Goal: Feedback & Contribution: Contribute content

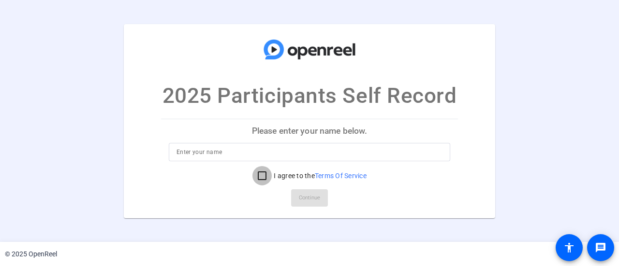
click at [256, 174] on input "I agree to the Terms Of Service" at bounding box center [261, 175] width 19 height 19
checkbox input "true"
click at [248, 154] on input at bounding box center [309, 152] width 266 height 12
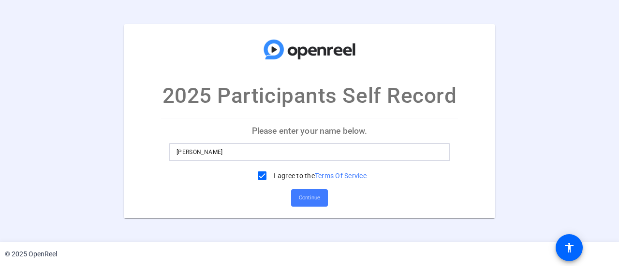
type input "Kimberly Terry"
click at [302, 198] on span "Continue" at bounding box center [309, 198] width 21 height 15
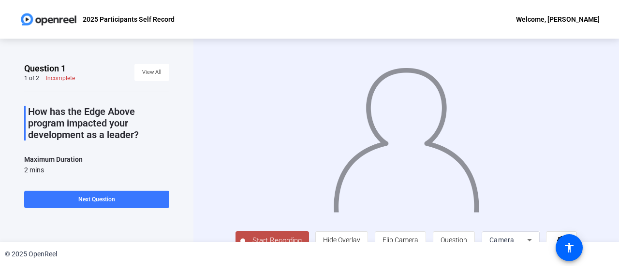
click at [292, 236] on span "Start Recording" at bounding box center [277, 240] width 64 height 11
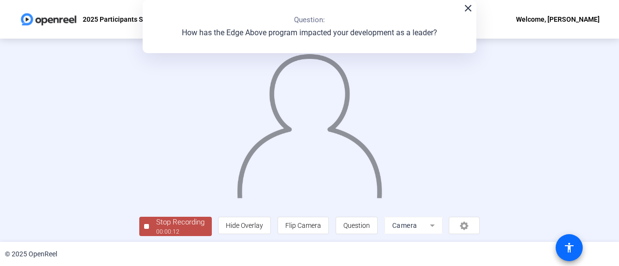
scroll to position [16, 0]
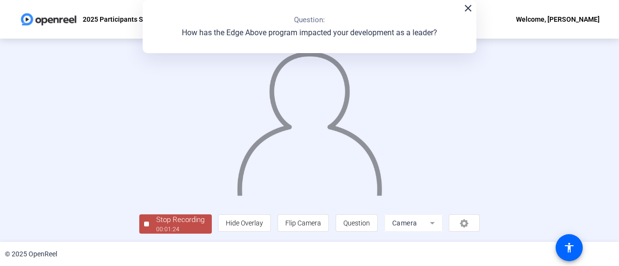
click at [170, 221] on div "Stop Recording" at bounding box center [180, 220] width 48 height 11
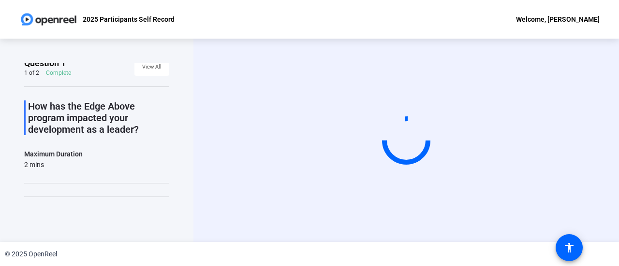
scroll to position [0, 0]
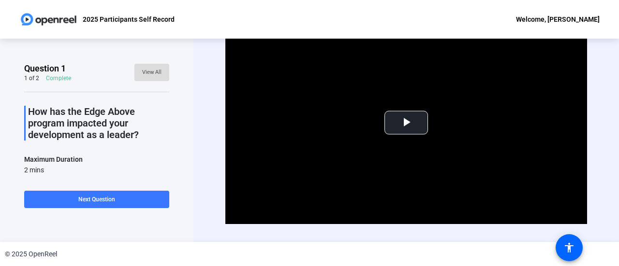
click at [150, 71] on span "View All" at bounding box center [151, 72] width 19 height 15
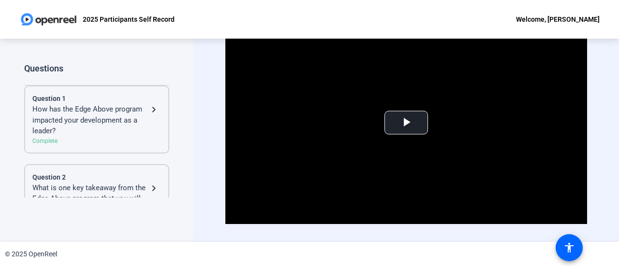
click at [150, 111] on mat-icon "navigate_next" at bounding box center [154, 110] width 12 height 12
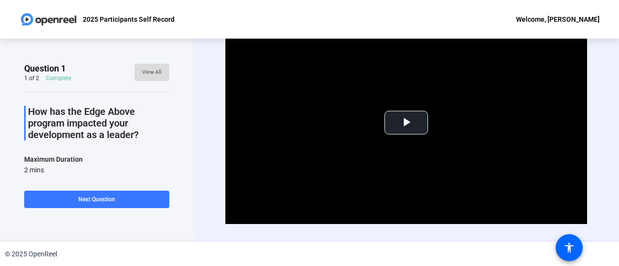
click at [151, 66] on span "View All" at bounding box center [151, 72] width 19 height 15
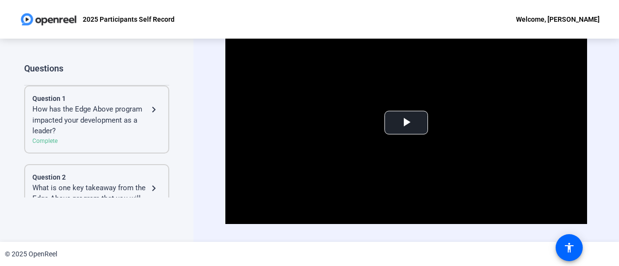
click at [60, 108] on div "How has the Edge Above program impacted your development as a leader?" at bounding box center [90, 120] width 116 height 33
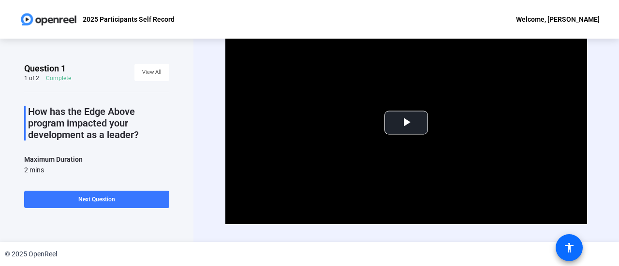
click at [567, 247] on mat-icon "accessibility" at bounding box center [569, 248] width 12 height 12
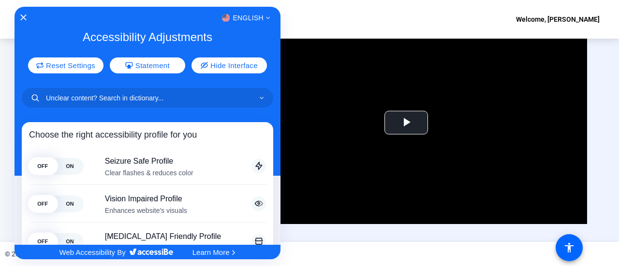
click at [306, 176] on div at bounding box center [309, 133] width 619 height 266
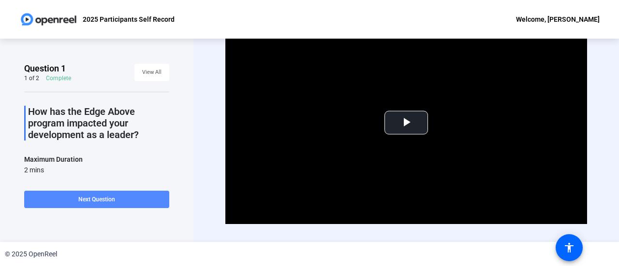
click at [86, 204] on span "Next Question" at bounding box center [96, 200] width 37 height 8
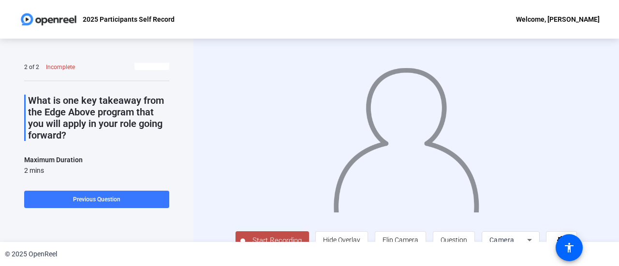
scroll to position [8, 0]
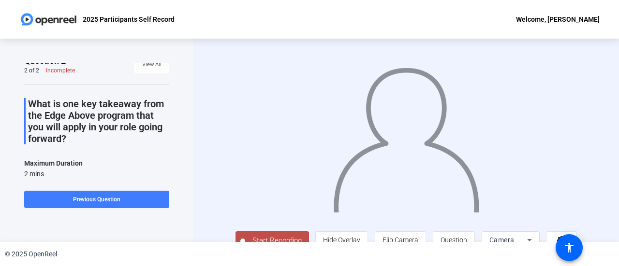
click at [62, 200] on span at bounding box center [96, 199] width 145 height 23
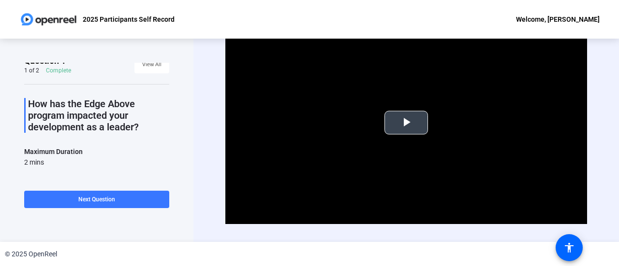
click at [406, 123] on span "Video Player" at bounding box center [406, 123] width 0 height 0
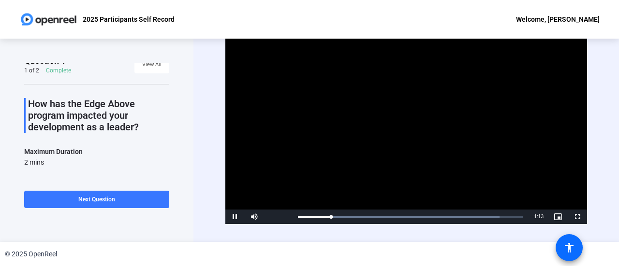
click at [571, 241] on span at bounding box center [568, 247] width 23 height 23
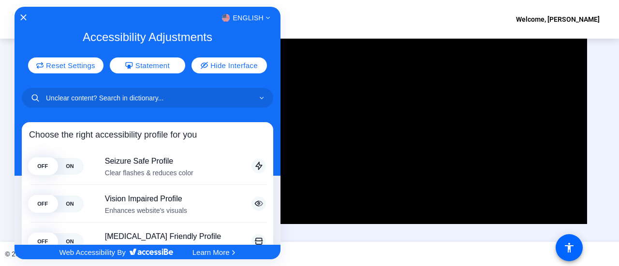
click at [468, 152] on div at bounding box center [309, 133] width 619 height 266
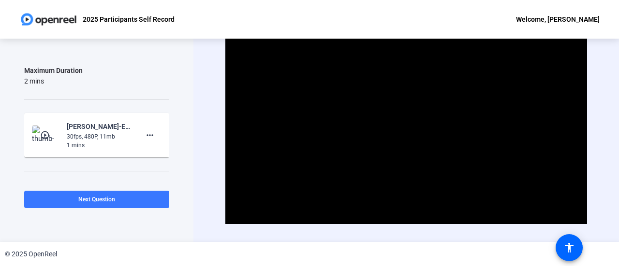
scroll to position [90, 0]
click at [144, 134] on mat-icon "more_horiz" at bounding box center [150, 134] width 12 height 12
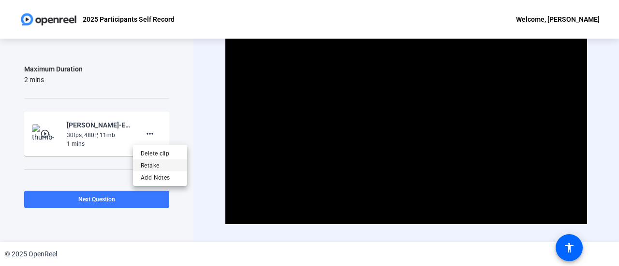
click at [144, 167] on span "Retake" at bounding box center [160, 166] width 39 height 12
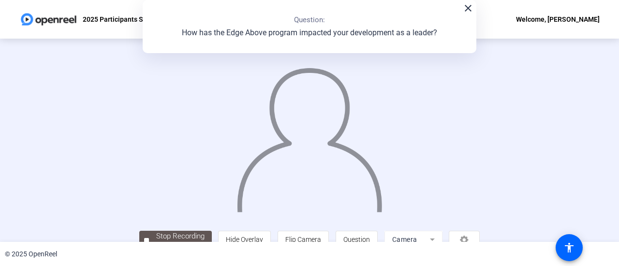
click at [600, 139] on div "Stop Recording 00:00:01 person Hide Overlay flip Flip Camera question_mark Ques…" at bounding box center [309, 141] width 619 height 204
click at [470, 4] on mat-icon "close" at bounding box center [468, 8] width 12 height 12
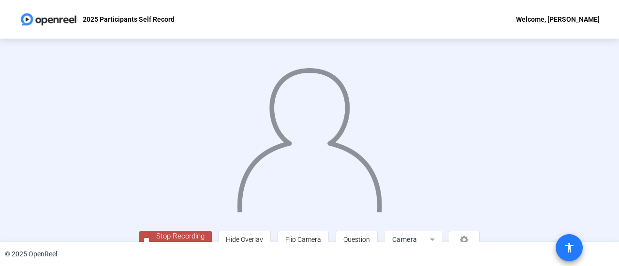
click at [571, 245] on mat-icon "accessibility" at bounding box center [569, 248] width 12 height 12
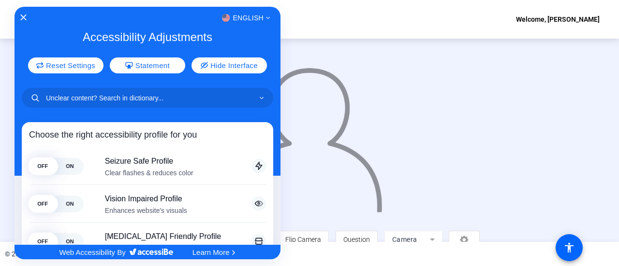
click at [403, 150] on div at bounding box center [309, 133] width 619 height 266
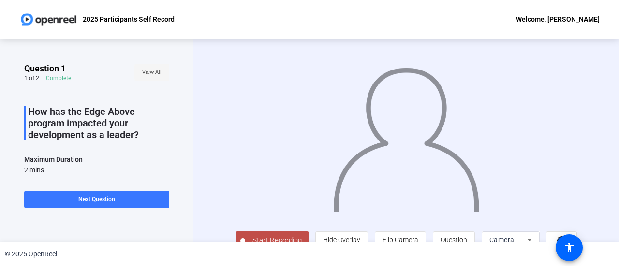
click at [157, 73] on span at bounding box center [151, 72] width 35 height 23
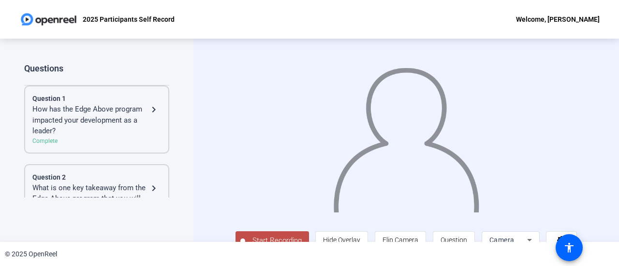
click at [150, 107] on mat-icon "navigate_next" at bounding box center [154, 110] width 12 height 12
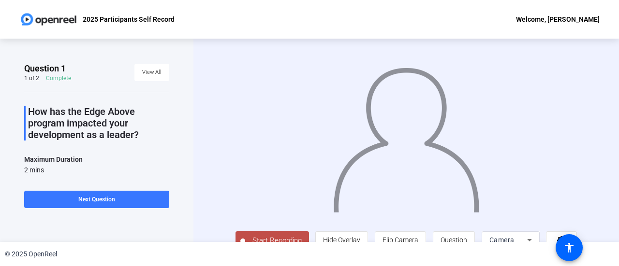
scroll to position [21, 0]
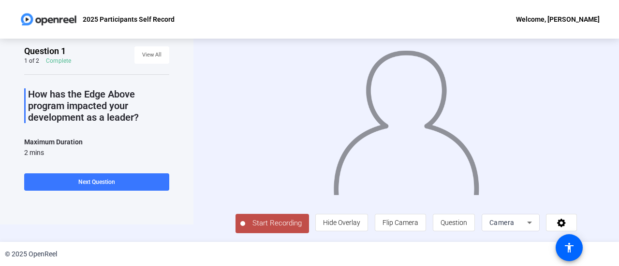
click at [535, 224] on icon at bounding box center [530, 223] width 12 height 12
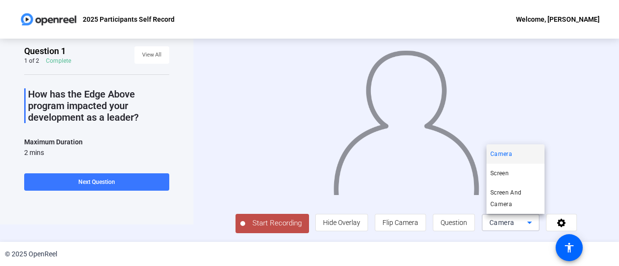
click at [511, 152] on span "Camera" at bounding box center [501, 154] width 22 height 12
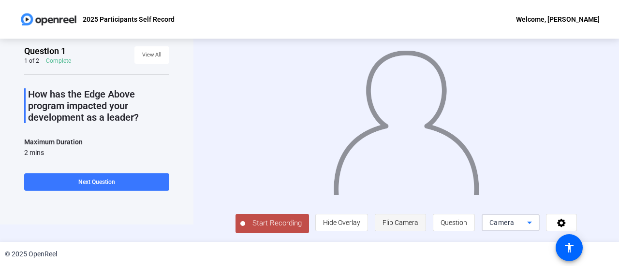
click at [409, 221] on span "Flip Camera" at bounding box center [400, 223] width 36 height 8
click at [533, 225] on icon at bounding box center [530, 223] width 12 height 12
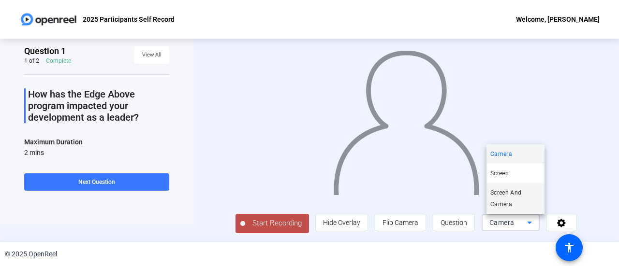
click at [517, 200] on span "Screen And Camera" at bounding box center [515, 198] width 50 height 23
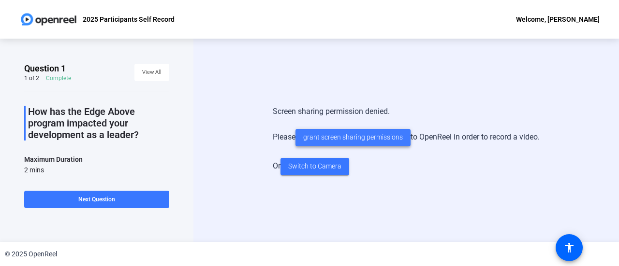
click at [387, 134] on span "grant screen sharing permissions" at bounding box center [353, 137] width 100 height 10
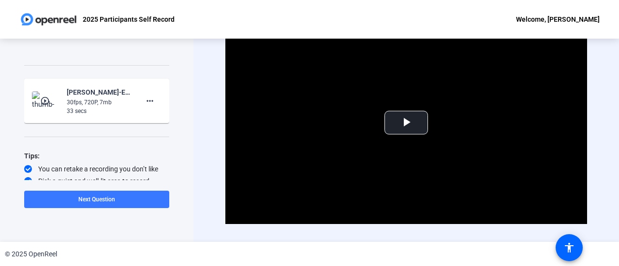
scroll to position [125, 0]
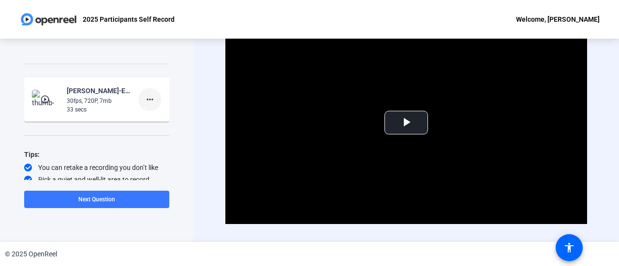
click at [144, 95] on mat-icon "more_horiz" at bounding box center [150, 100] width 12 height 12
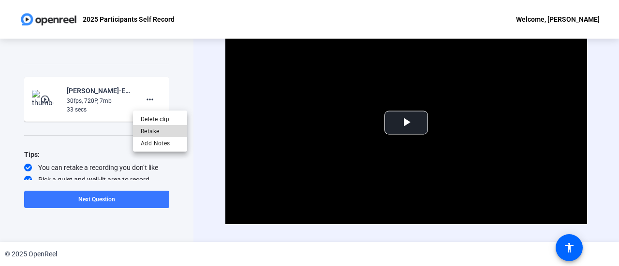
click at [146, 128] on span "Retake" at bounding box center [160, 131] width 39 height 12
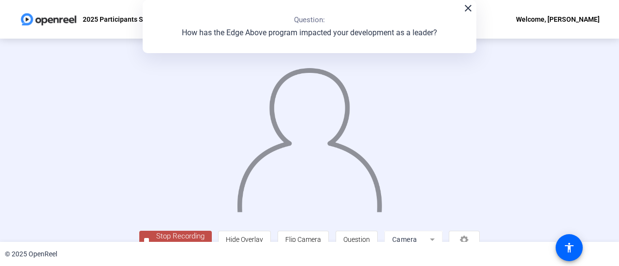
click at [466, 11] on mat-icon "close" at bounding box center [468, 8] width 12 height 12
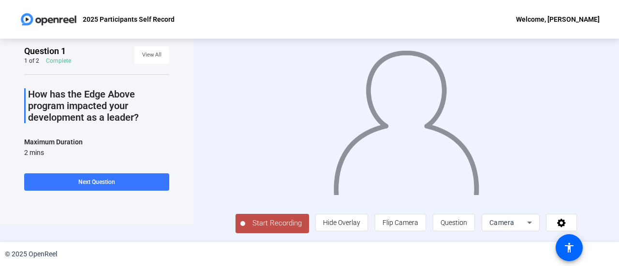
scroll to position [21, 0]
click at [532, 224] on icon at bounding box center [530, 223] width 12 height 12
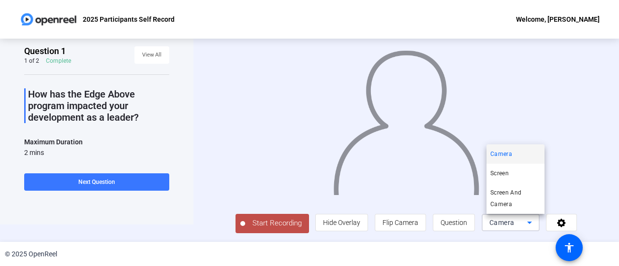
click at [512, 156] on mat-option "Camera" at bounding box center [515, 154] width 58 height 19
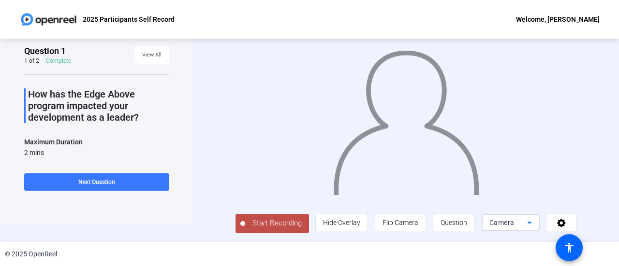
click at [277, 227] on span "Start Recording" at bounding box center [277, 223] width 64 height 11
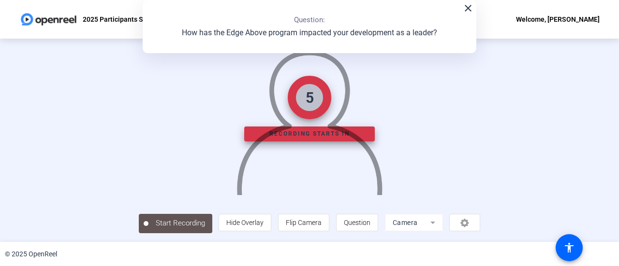
scroll to position [0, 0]
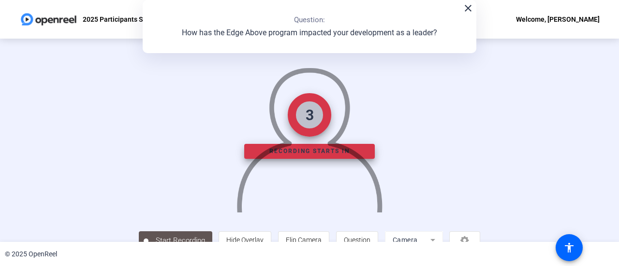
click at [466, 13] on mat-icon "close" at bounding box center [468, 8] width 12 height 12
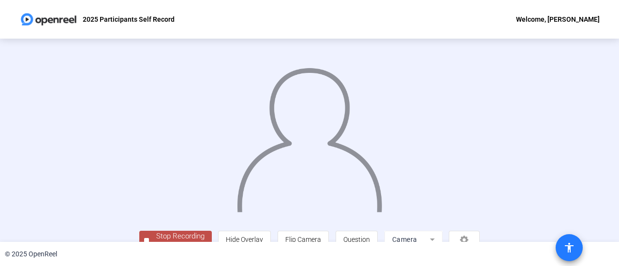
click at [569, 243] on mat-icon "accessibility" at bounding box center [569, 248] width 12 height 12
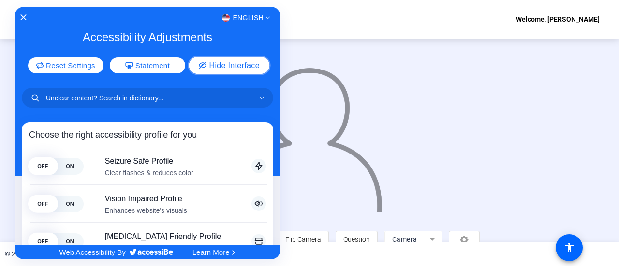
click at [217, 65] on span "Hide Interface" at bounding box center [234, 65] width 50 height 8
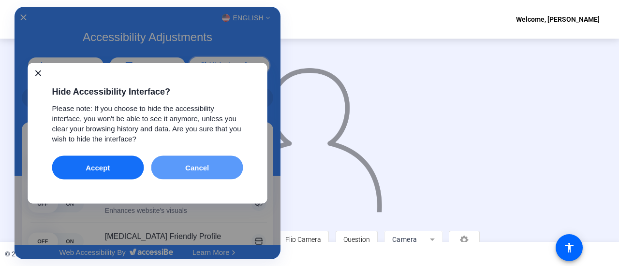
click at [215, 170] on button "Cancel" at bounding box center [197, 168] width 92 height 24
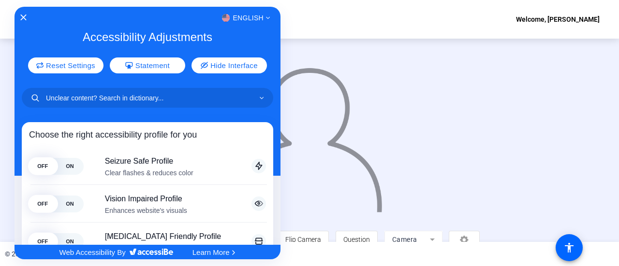
click at [324, 123] on div at bounding box center [309, 133] width 619 height 266
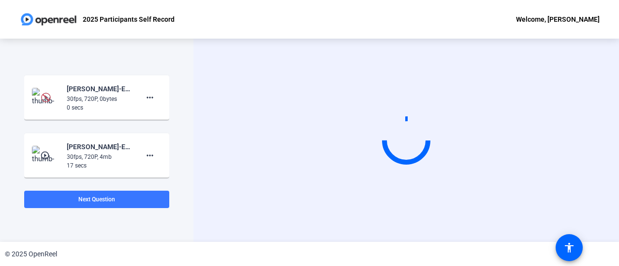
scroll to position [136, 0]
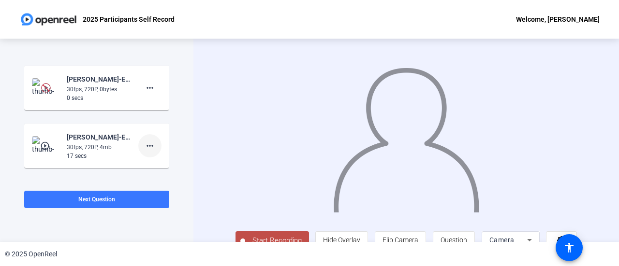
click at [144, 146] on mat-icon "more_horiz" at bounding box center [150, 146] width 12 height 12
click at [151, 163] on span "Delete clip" at bounding box center [160, 166] width 39 height 12
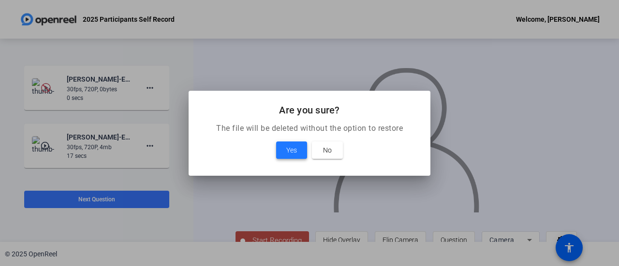
click at [283, 147] on span at bounding box center [291, 150] width 31 height 23
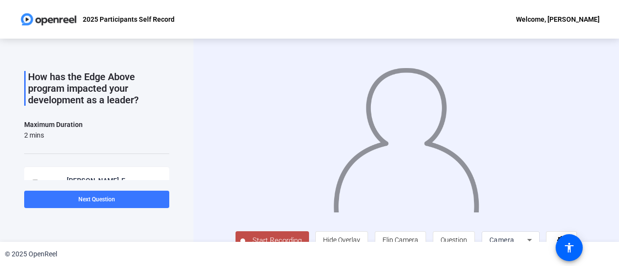
scroll to position [0, 0]
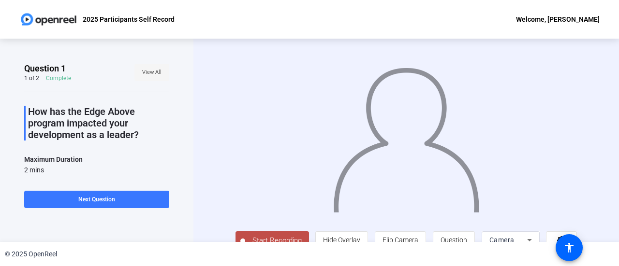
click at [147, 70] on span "View All" at bounding box center [151, 72] width 19 height 15
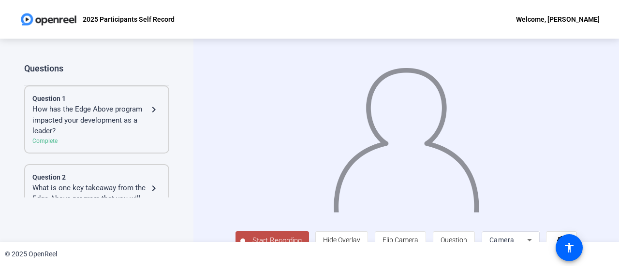
click at [150, 105] on mat-icon "navigate_next" at bounding box center [154, 110] width 12 height 12
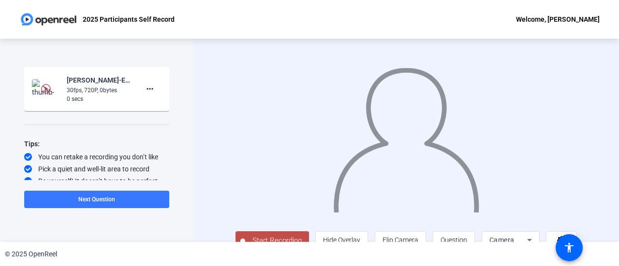
scroll to position [136, 0]
click at [144, 82] on mat-icon "more_horiz" at bounding box center [150, 88] width 12 height 12
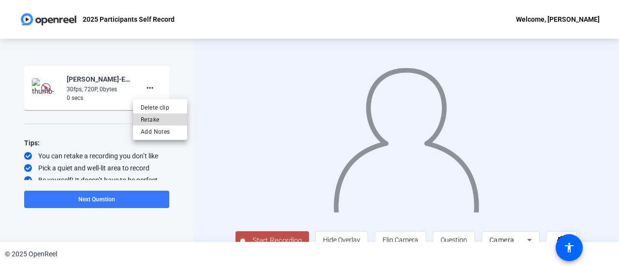
click at [148, 120] on span "Retake" at bounding box center [160, 120] width 39 height 12
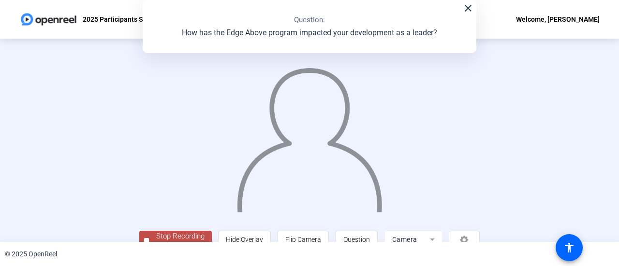
click at [463, 13] on mat-icon "close" at bounding box center [468, 8] width 12 height 12
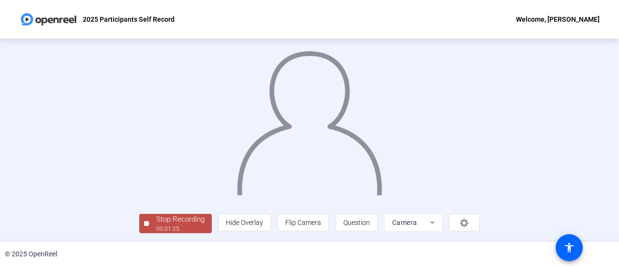
scroll to position [68, 0]
click at [156, 219] on div "Stop Recording" at bounding box center [180, 219] width 48 height 11
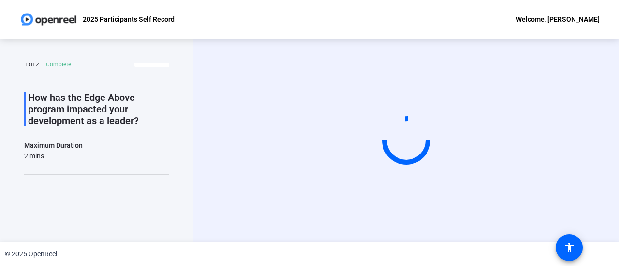
scroll to position [0, 0]
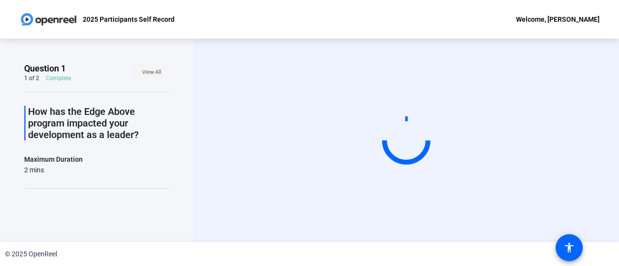
click at [142, 72] on span "View All" at bounding box center [151, 72] width 19 height 15
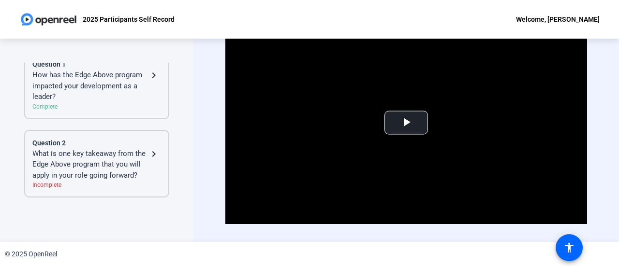
scroll to position [44, 0]
click at [406, 123] on span "Video Player" at bounding box center [406, 123] width 0 height 0
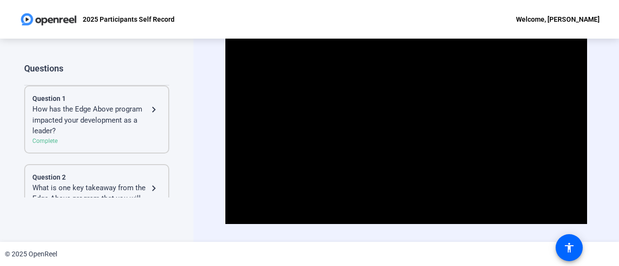
drag, startPoint x: 163, startPoint y: 90, endPoint x: 166, endPoint y: 141, distance: 50.4
click at [166, 141] on div "Questions Question 1 How has the Edge Above program impacted your development a…" at bounding box center [96, 130] width 145 height 135
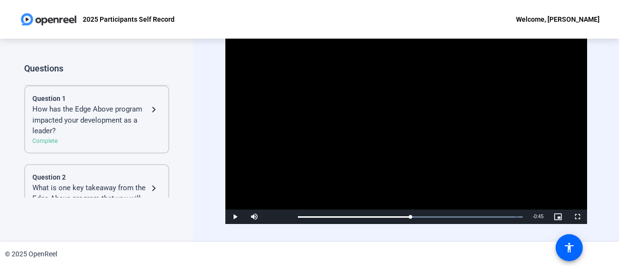
click at [393, 67] on video "Video Player" at bounding box center [406, 123] width 362 height 204
click at [495, 194] on video "Video Player" at bounding box center [406, 123] width 362 height 204
click at [248, 217] on span "Video Player" at bounding box center [254, 217] width 19 height 0
click at [229, 217] on span "Video Player" at bounding box center [234, 217] width 19 height 0
